Goal: Task Accomplishment & Management: Complete application form

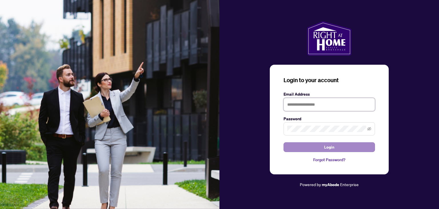
type input "**********"
click at [301, 147] on button "Login" at bounding box center [328, 147] width 91 height 10
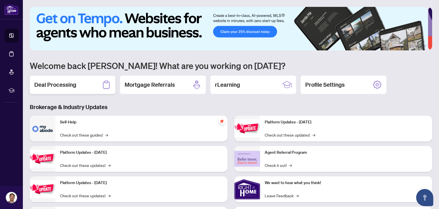
click at [66, 91] on div "Deal Processing" at bounding box center [73, 84] width 86 height 18
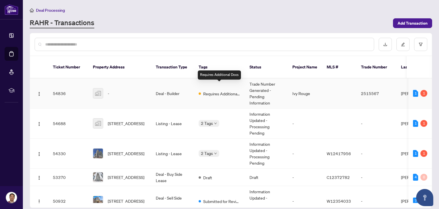
click at [225, 90] on span "Requires Additional Docs" at bounding box center [221, 93] width 37 height 6
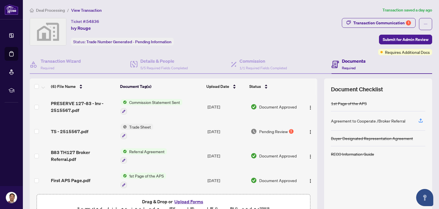
scroll to position [29, 0]
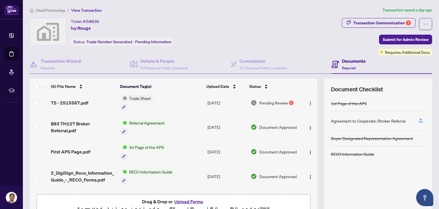
click at [283, 101] on span "Pending Review" at bounding box center [273, 102] width 29 height 6
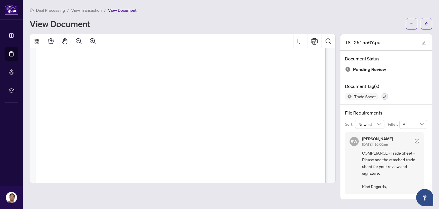
scroll to position [114, 0]
drag, startPoint x: 239, startPoint y: 151, endPoint x: 242, endPoint y: 151, distance: 3.1
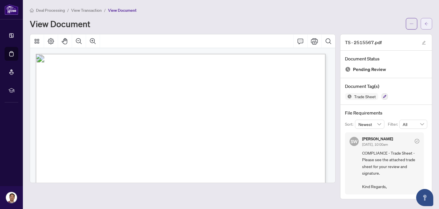
click at [428, 23] on icon "arrow-left" at bounding box center [426, 24] width 4 height 4
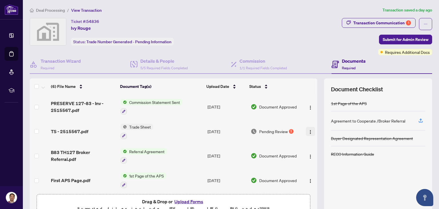
click at [308, 131] on img "button" at bounding box center [310, 131] width 5 height 5
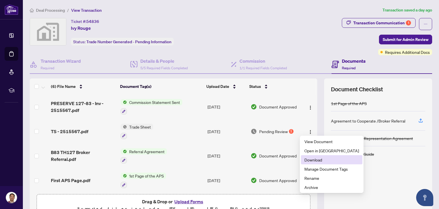
click at [310, 159] on span "Download" at bounding box center [331, 159] width 55 height 6
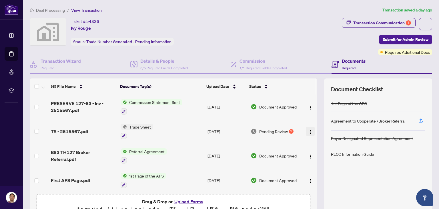
click at [308, 130] on img "button" at bounding box center [310, 131] width 5 height 5
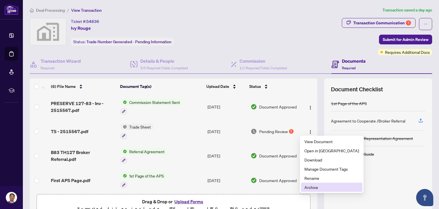
click at [317, 186] on span "Archive" at bounding box center [331, 187] width 55 height 6
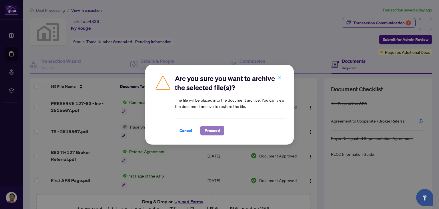
click at [216, 131] on span "Proceed" at bounding box center [212, 130] width 15 height 9
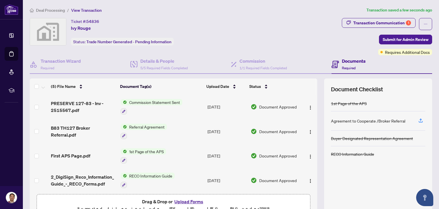
click at [187, 202] on button "Upload Forms" at bounding box center [189, 200] width 32 height 7
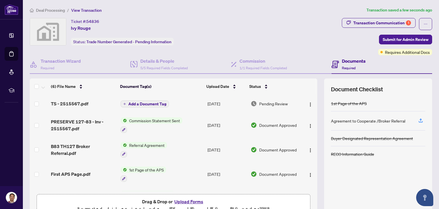
click at [154, 102] on span "Add a Document Tag" at bounding box center [147, 104] width 38 height 4
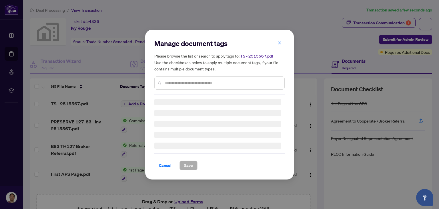
click at [177, 83] on input "text" at bounding box center [222, 83] width 115 height 6
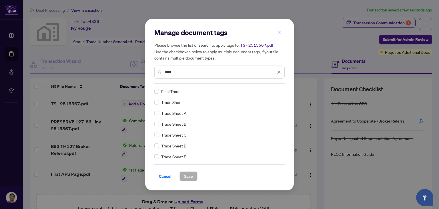
type input "****"
click at [186, 178] on span "Save" at bounding box center [188, 175] width 9 height 9
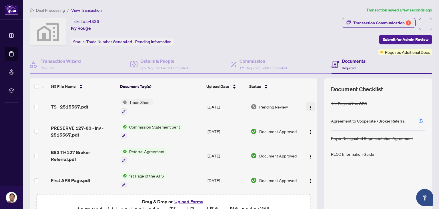
click at [308, 107] on img "button" at bounding box center [310, 107] width 5 height 5
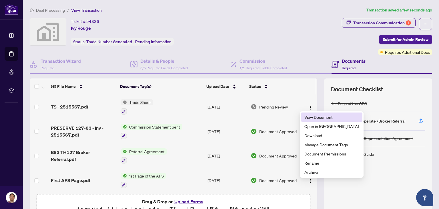
click at [322, 118] on span "View Document" at bounding box center [331, 117] width 55 height 6
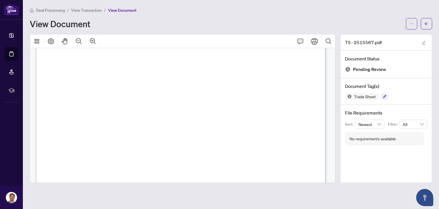
scroll to position [80, 0]
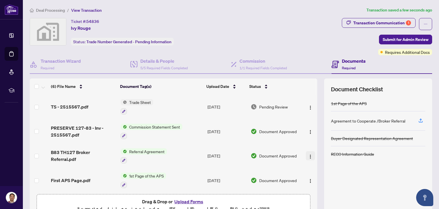
click at [308, 156] on img "button" at bounding box center [310, 156] width 5 height 5
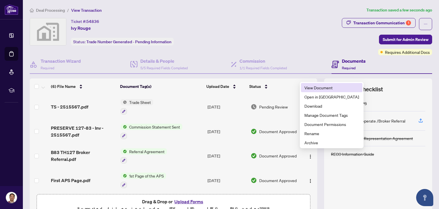
click at [313, 87] on span "View Document" at bounding box center [331, 87] width 55 height 6
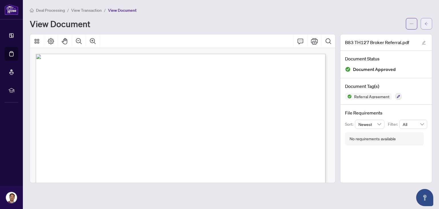
click at [424, 24] on icon "arrow-left" at bounding box center [426, 24] width 4 height 4
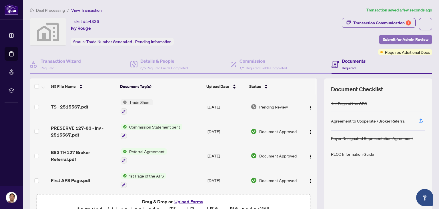
click at [411, 38] on span "Submit for Admin Review" at bounding box center [406, 39] width 46 height 9
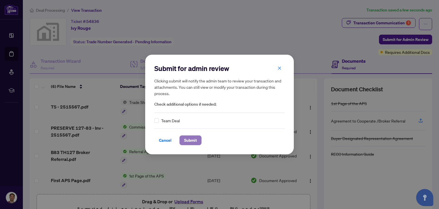
click at [194, 141] on span "Submit" at bounding box center [190, 139] width 13 height 9
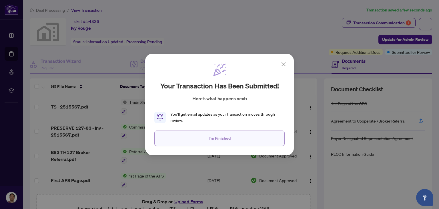
click at [195, 140] on button "I'm Finished" at bounding box center [219, 137] width 130 height 15
